Goal: Find specific page/section: Find specific page/section

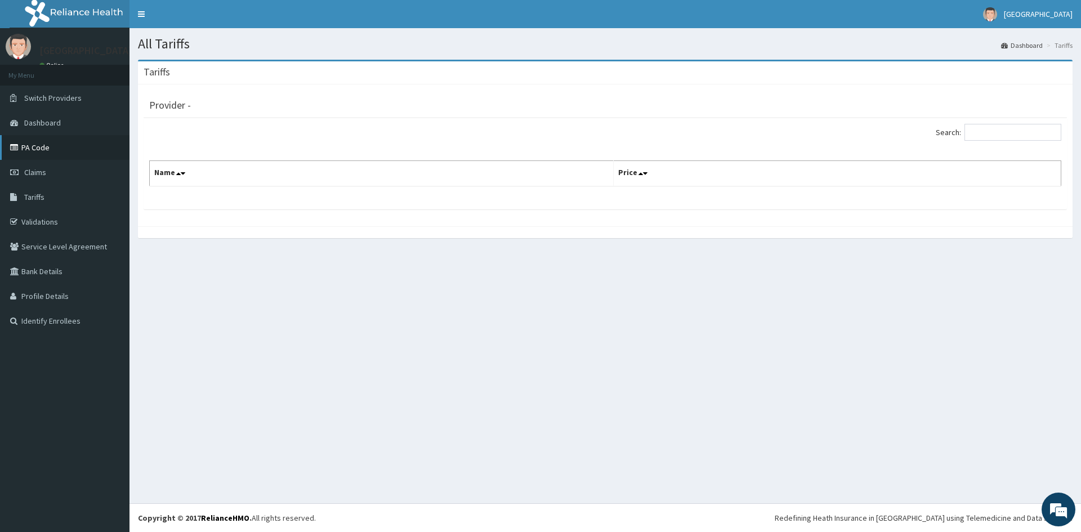
click at [30, 140] on link "PA Code" at bounding box center [64, 147] width 129 height 25
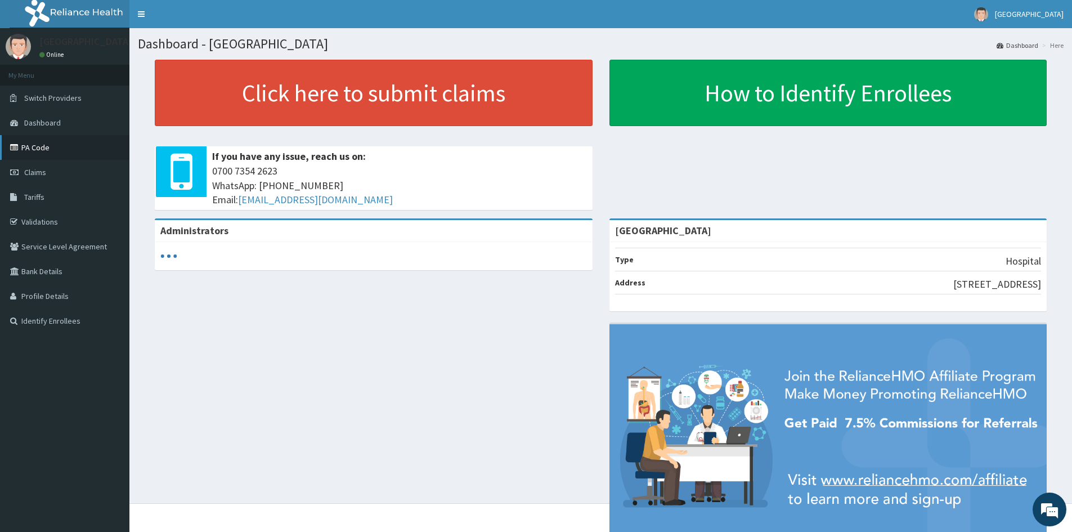
click at [29, 144] on link "PA Code" at bounding box center [64, 147] width 129 height 25
